Goal: Information Seeking & Learning: Understand process/instructions

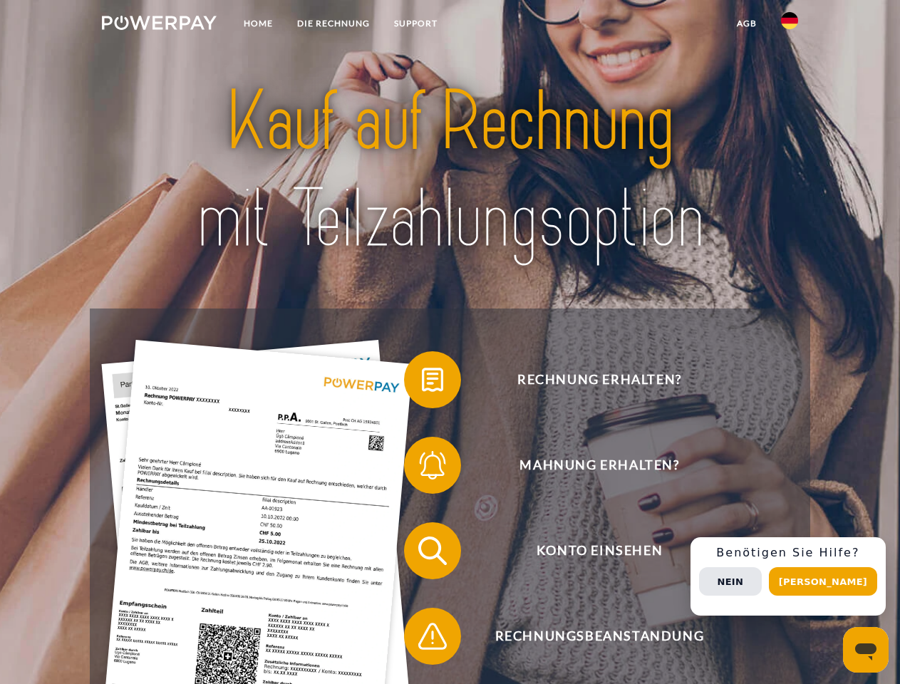
click at [159, 25] on img at bounding box center [159, 23] width 115 height 14
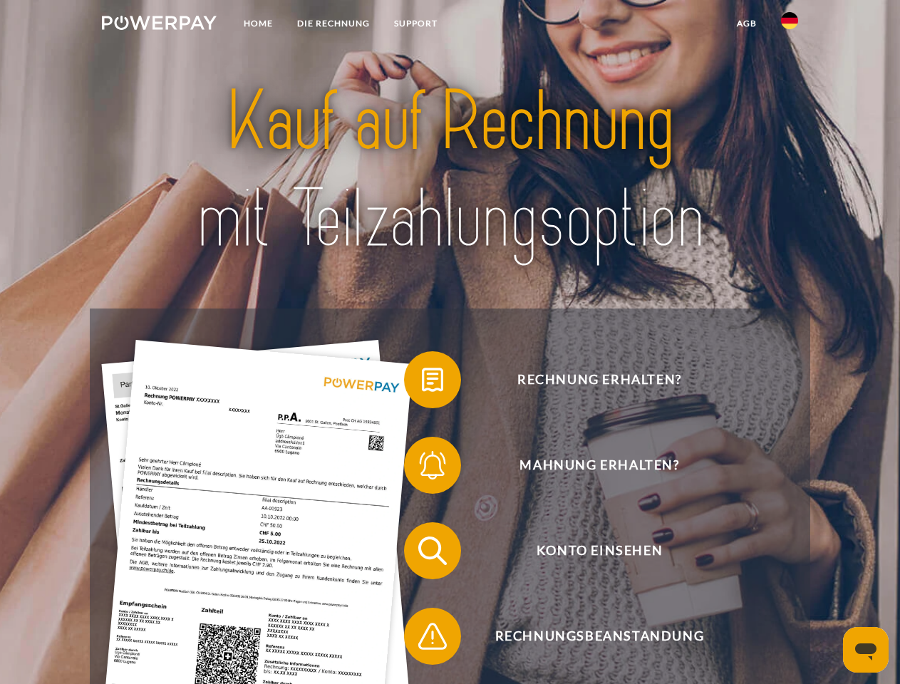
click at [789, 25] on img at bounding box center [789, 20] width 17 height 17
click at [746, 24] on link "agb" at bounding box center [746, 24] width 44 height 26
click at [422, 383] on span at bounding box center [410, 379] width 71 height 71
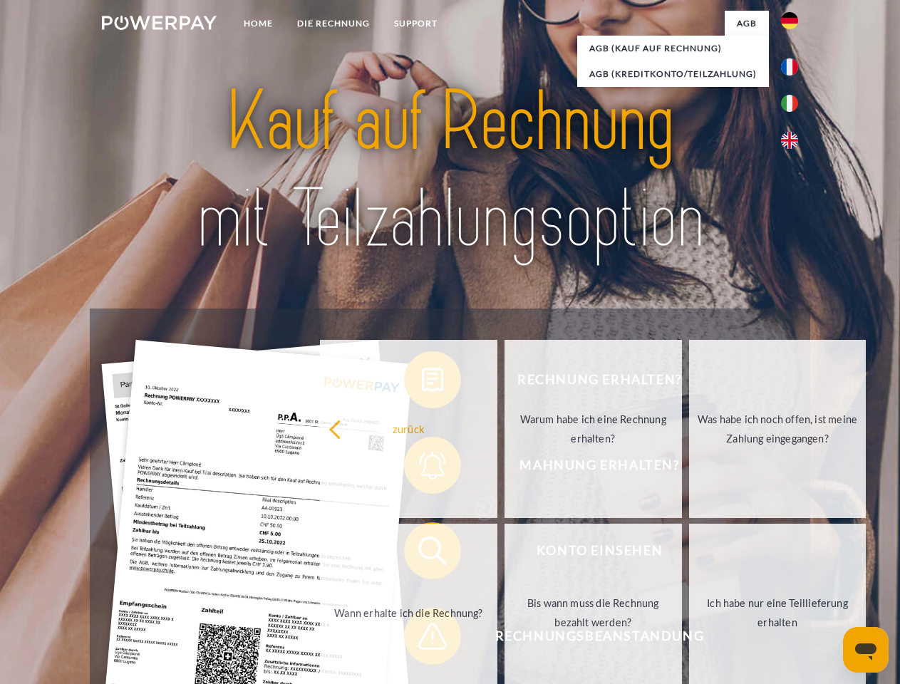
click at [504, 468] on link "Warum habe ich eine Rechnung erhalten?" at bounding box center [592, 429] width 177 height 178
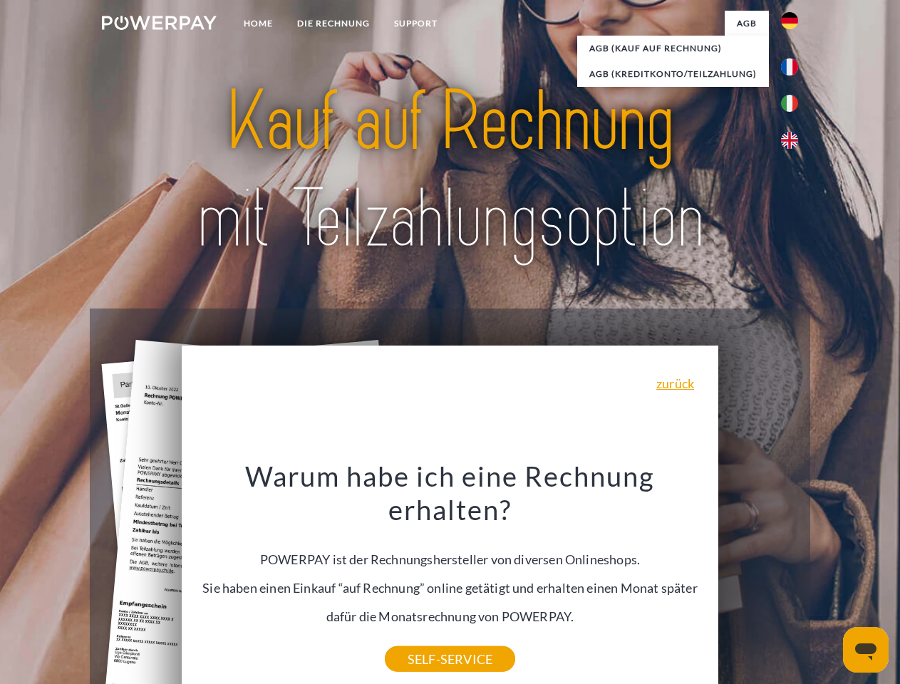
click at [422, 554] on div "Warum habe ich eine Rechnung erhalten? POWERPAY ist der Rechnungshersteller von…" at bounding box center [450, 559] width 520 height 200
click at [422, 639] on div "Warum habe ich eine Rechnung erhalten? POWERPAY ist der Rechnungshersteller von…" at bounding box center [450, 559] width 520 height 200
click at [793, 576] on div "Rechnung erhalten? Mahnung erhalten? Konto einsehen" at bounding box center [450, 593] width 720 height 570
click at [758, 579] on span "Konto einsehen" at bounding box center [599, 550] width 349 height 57
click at [828, 581] on header "Home DIE RECHNUNG SUPPORT" at bounding box center [450, 492] width 900 height 984
